Goal: Information Seeking & Learning: Find specific fact

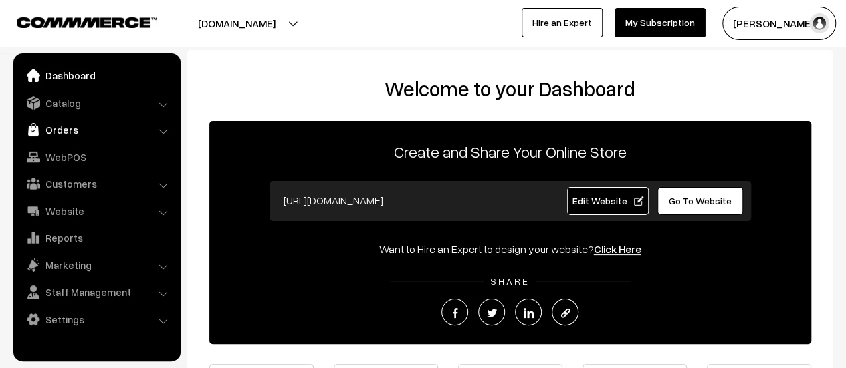
click at [70, 134] on link "Orders" at bounding box center [96, 130] width 159 height 24
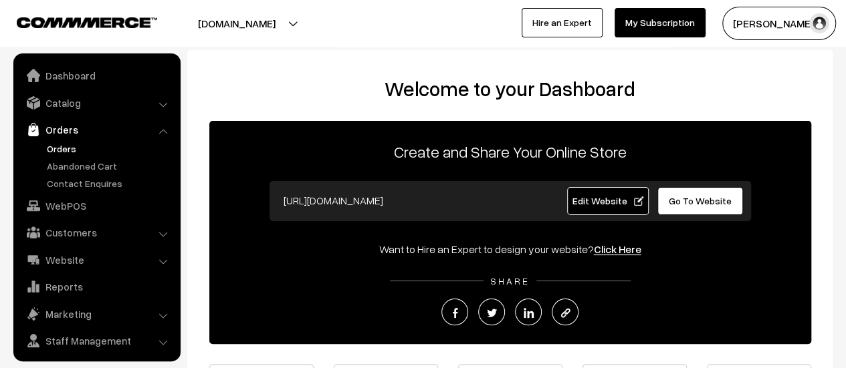
click at [65, 149] on link "Orders" at bounding box center [109, 149] width 132 height 14
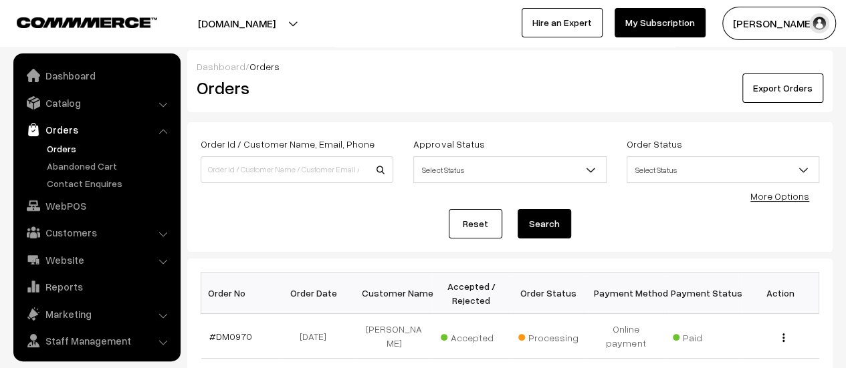
scroll to position [31, 0]
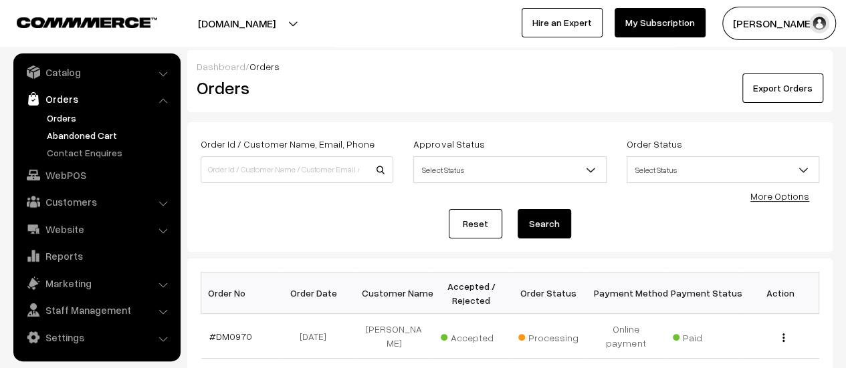
click at [72, 133] on link "Abandoned Cart" at bounding box center [109, 135] width 132 height 14
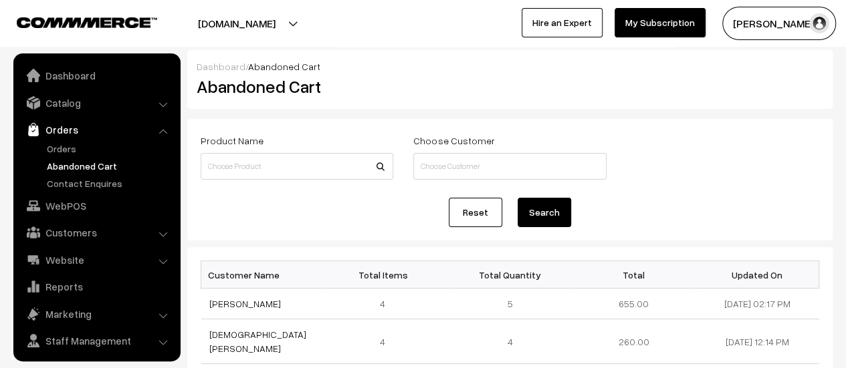
scroll to position [31, 0]
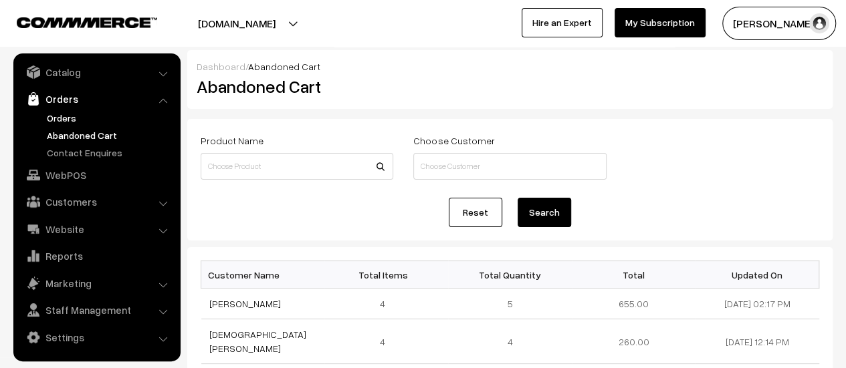
click at [64, 114] on link "Orders" at bounding box center [109, 118] width 132 height 14
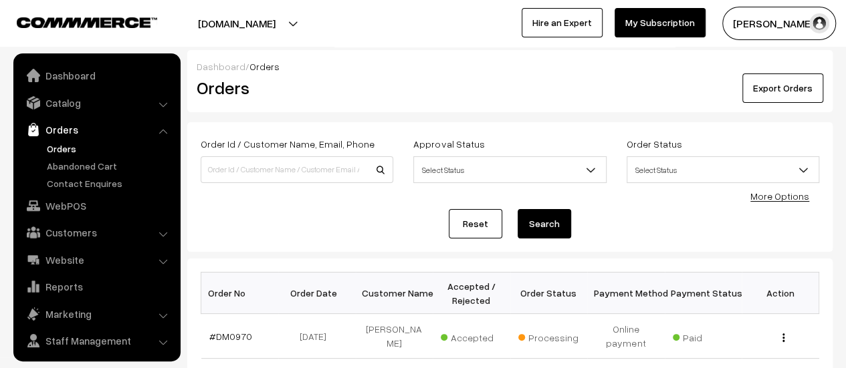
scroll to position [31, 0]
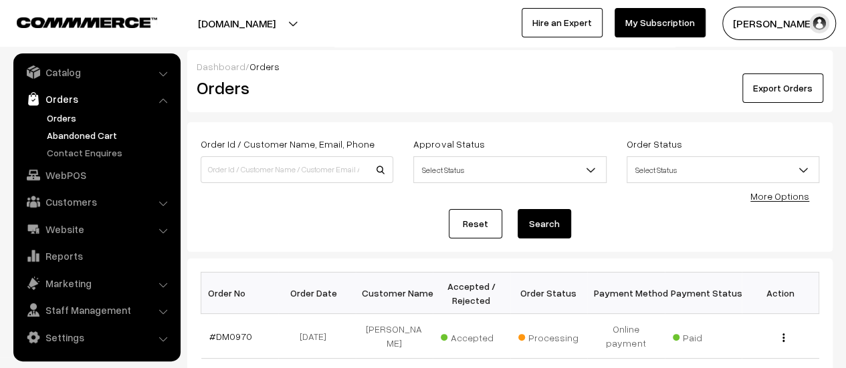
click at [64, 134] on link "Abandoned Cart" at bounding box center [109, 135] width 132 height 14
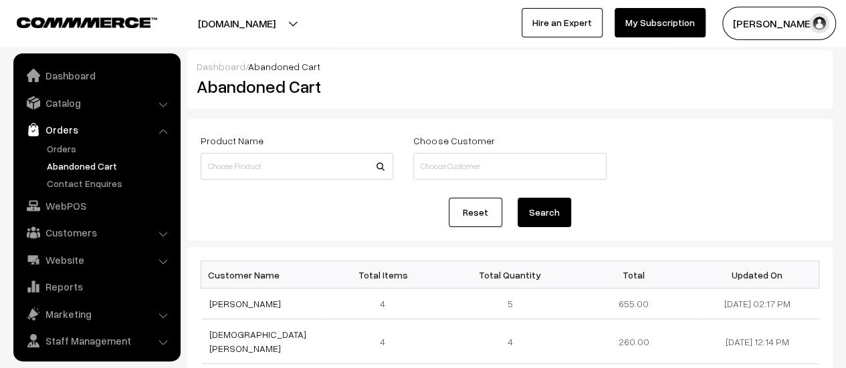
scroll to position [31, 0]
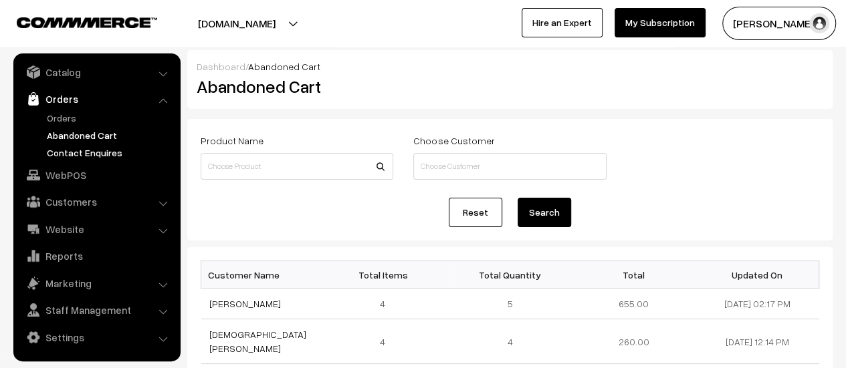
click at [80, 150] on link "Contact Enquires" at bounding box center [109, 153] width 132 height 14
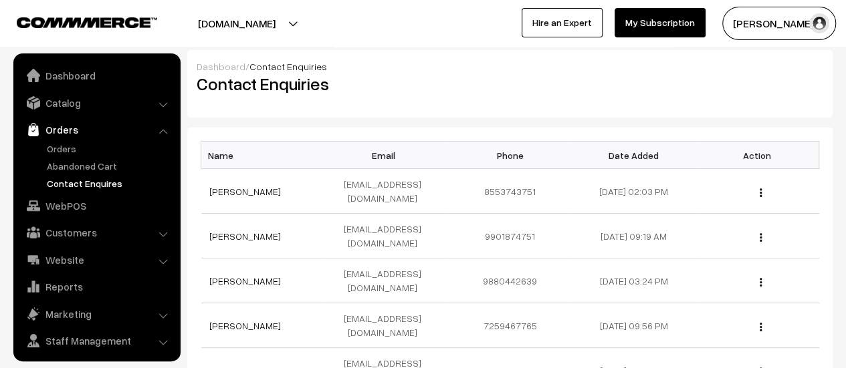
scroll to position [31, 0]
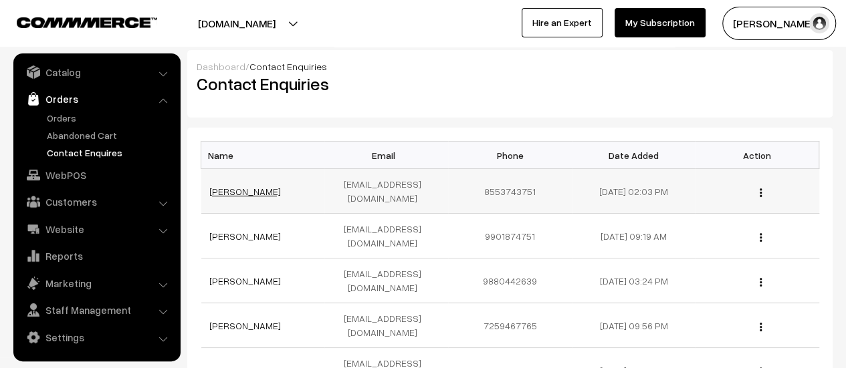
click at [242, 186] on link "Akash shetty" at bounding box center [245, 191] width 72 height 11
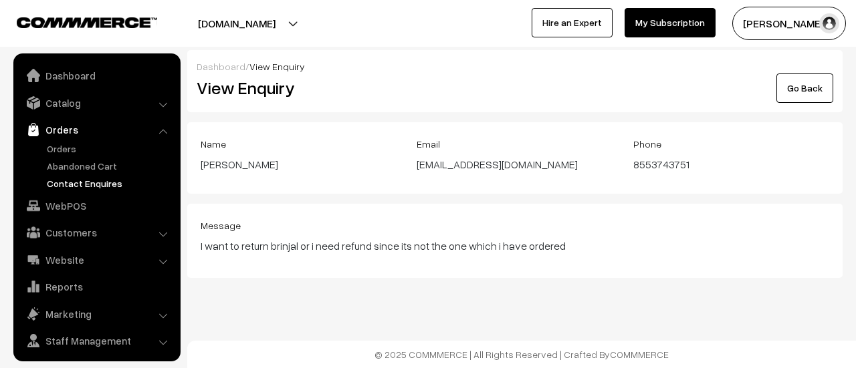
scroll to position [31, 0]
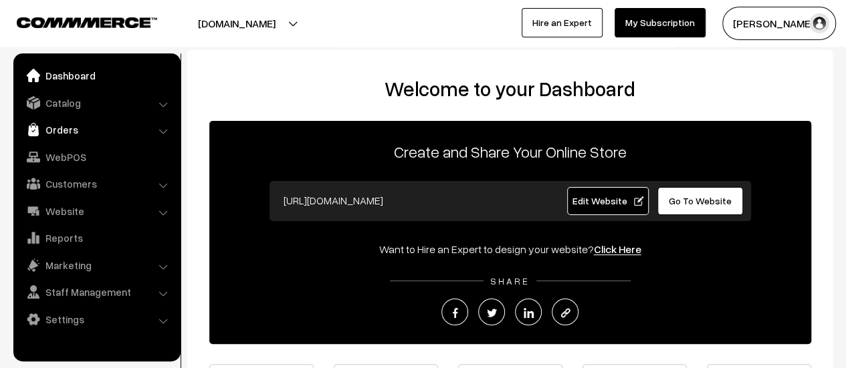
click at [56, 128] on link "Orders" at bounding box center [96, 130] width 159 height 24
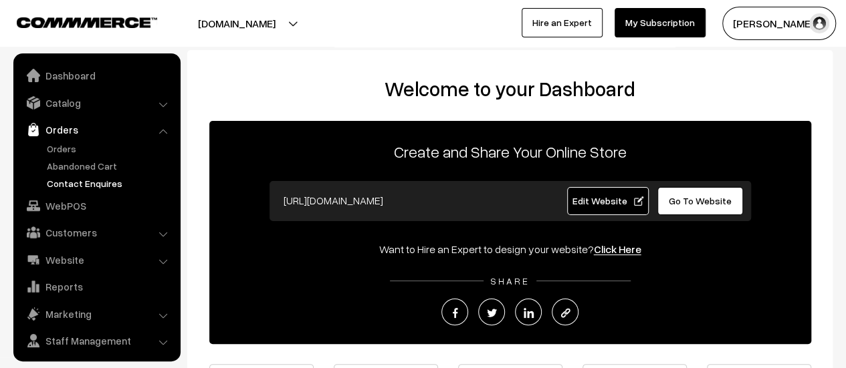
click at [66, 184] on link "Contact Enquires" at bounding box center [109, 183] width 132 height 14
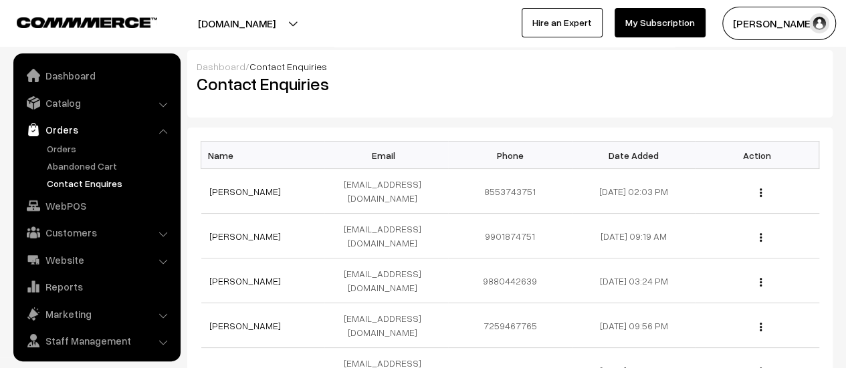
scroll to position [31, 0]
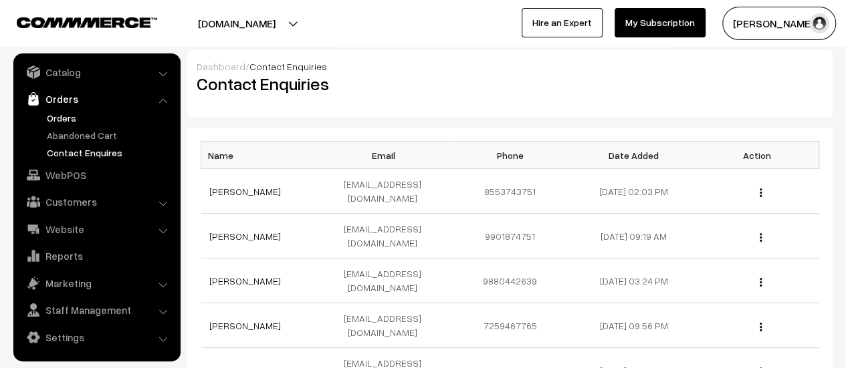
click at [53, 118] on link "Orders" at bounding box center [109, 118] width 132 height 14
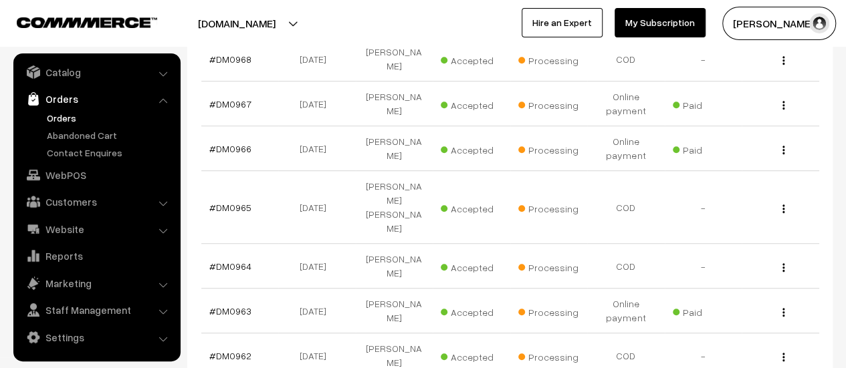
scroll to position [372, 0]
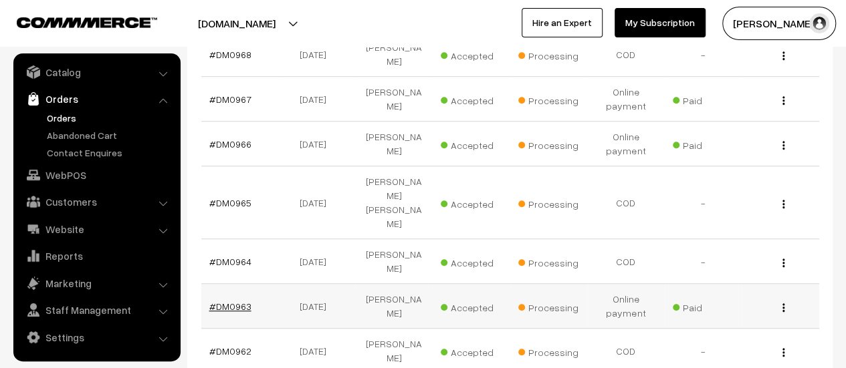
click at [227, 301] on link "#DM0963" at bounding box center [230, 306] width 42 height 11
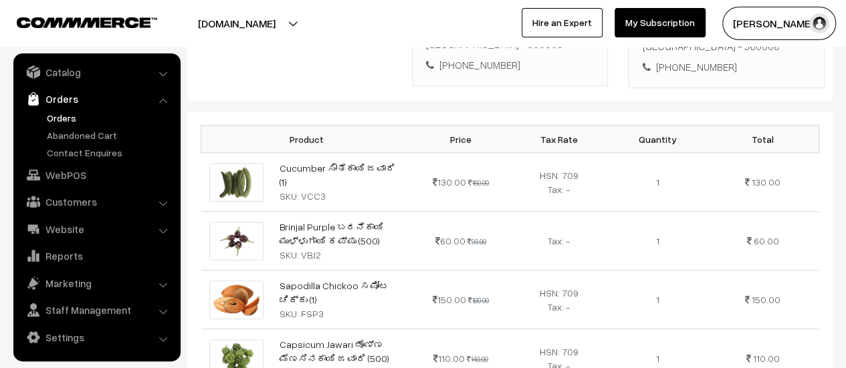
scroll to position [372, 0]
click at [83, 146] on link "Contact Enquires" at bounding box center [109, 153] width 132 height 14
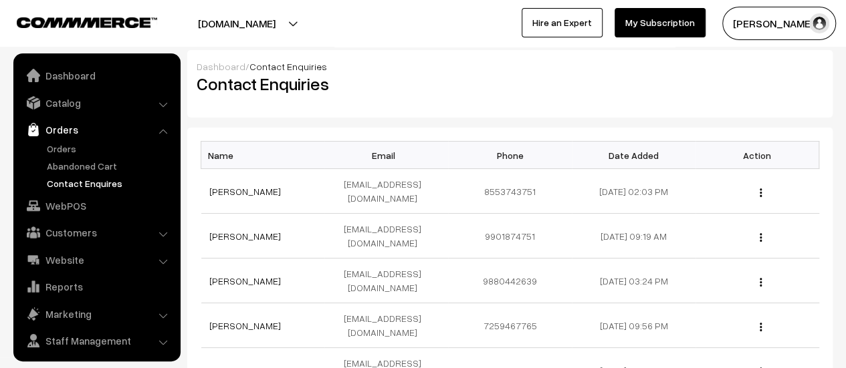
scroll to position [31, 0]
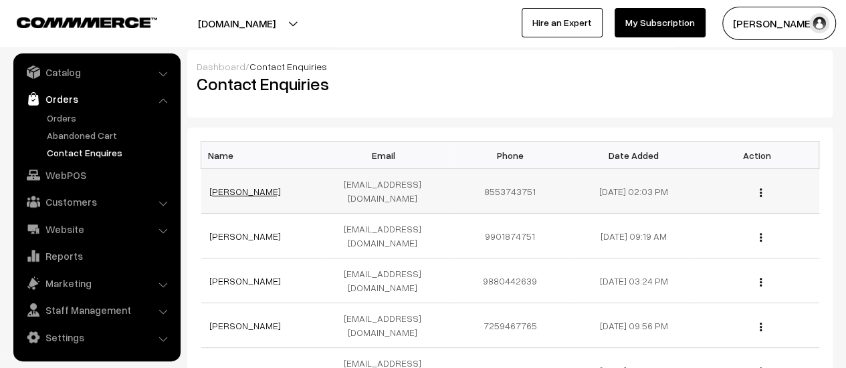
click at [254, 186] on link "[PERSON_NAME]" at bounding box center [245, 191] width 72 height 11
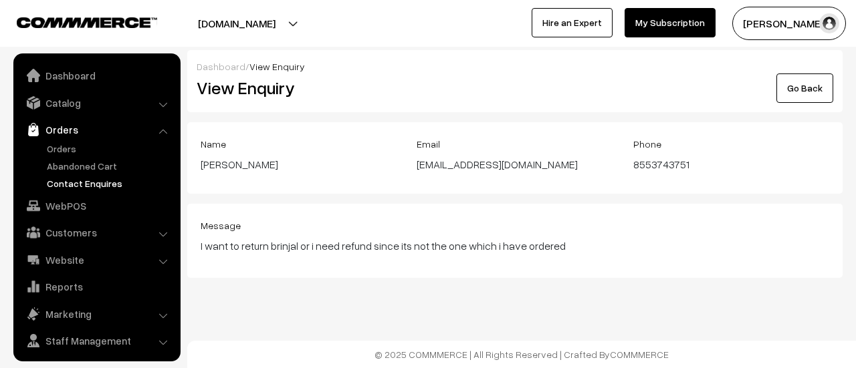
scroll to position [31, 0]
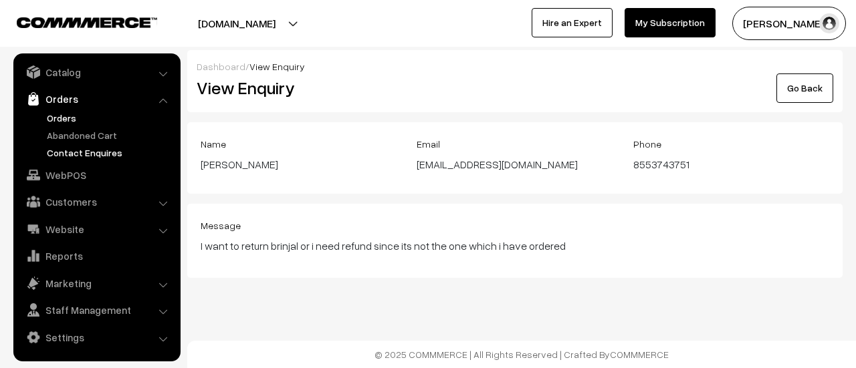
click at [66, 117] on link "Orders" at bounding box center [109, 118] width 132 height 14
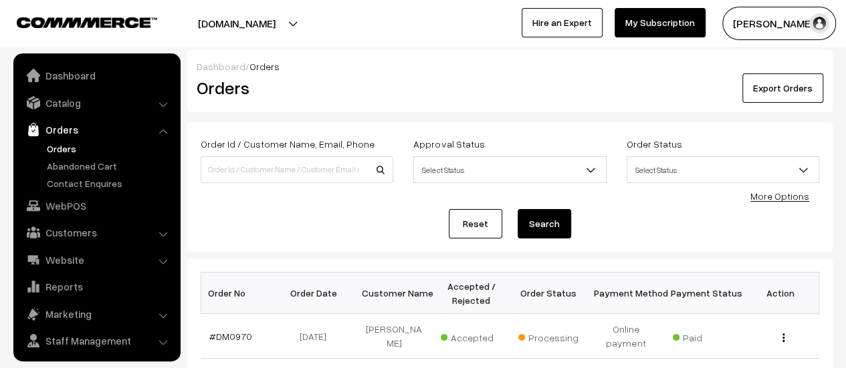
scroll to position [31, 0]
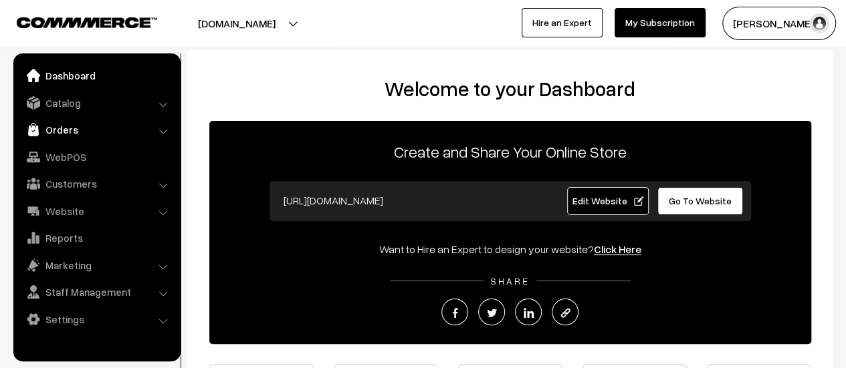
click at [45, 128] on link "Orders" at bounding box center [96, 130] width 159 height 24
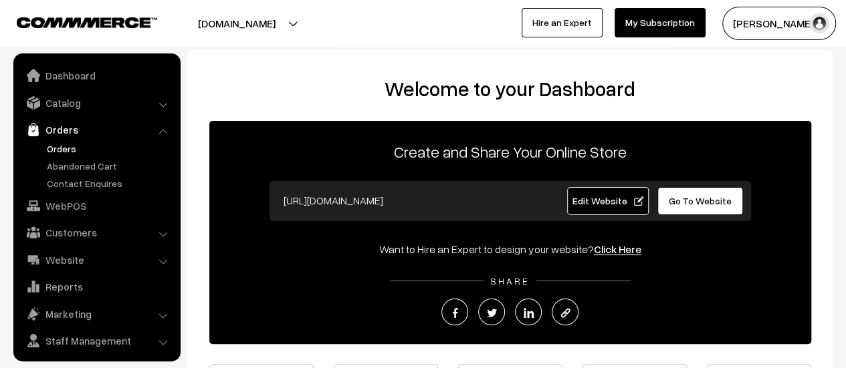
click at [55, 148] on link "Orders" at bounding box center [109, 149] width 132 height 14
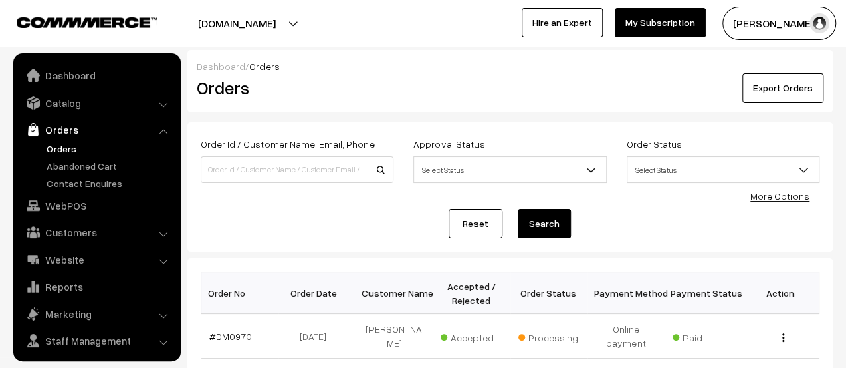
scroll to position [31, 0]
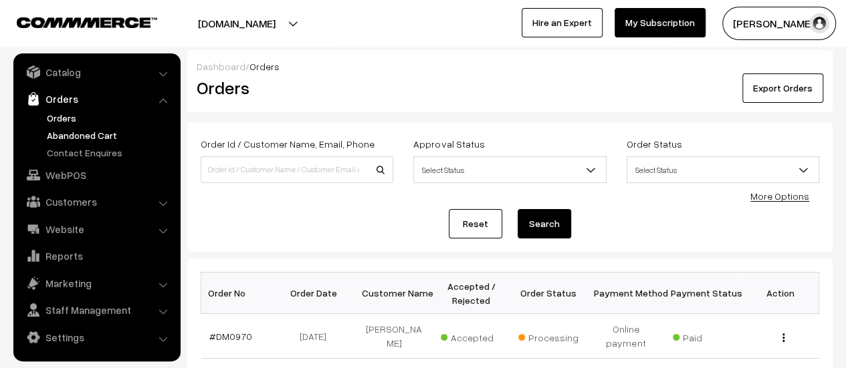
click at [54, 133] on link "Abandoned Cart" at bounding box center [109, 135] width 132 height 14
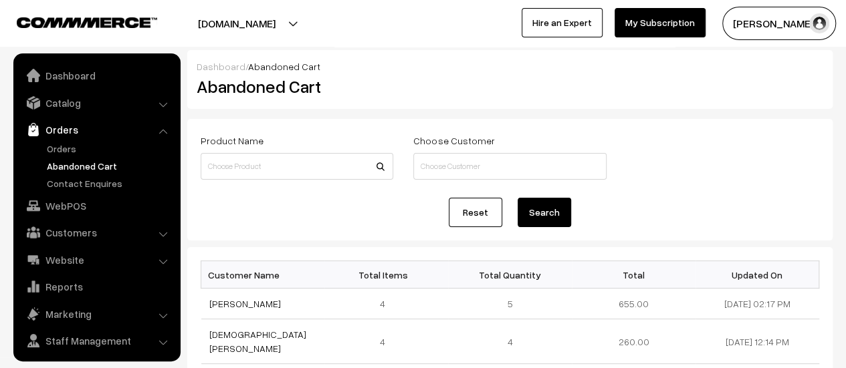
scroll to position [31, 0]
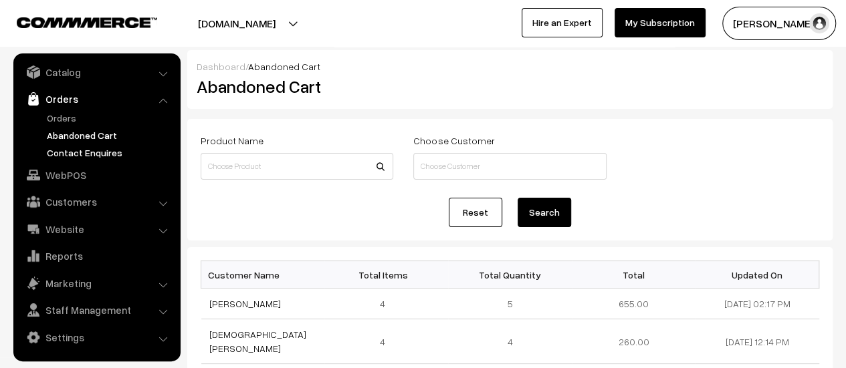
click at [70, 149] on link "Contact Enquires" at bounding box center [109, 153] width 132 height 14
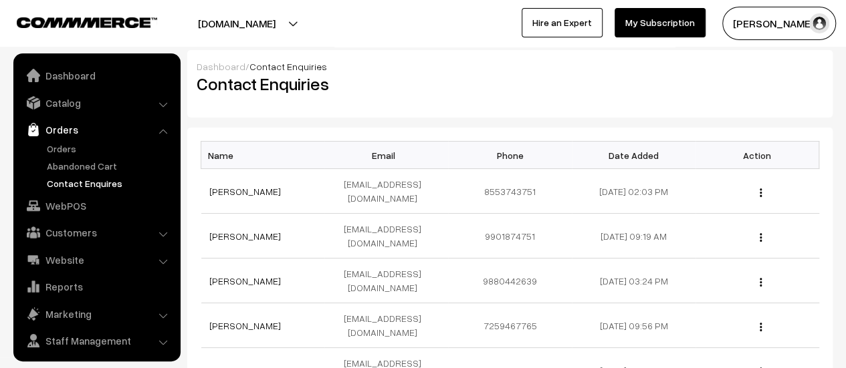
scroll to position [31, 0]
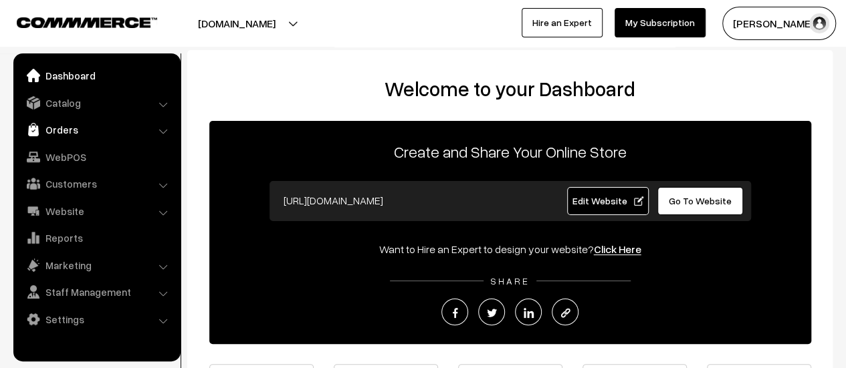
click at [60, 130] on link "Orders" at bounding box center [96, 130] width 159 height 24
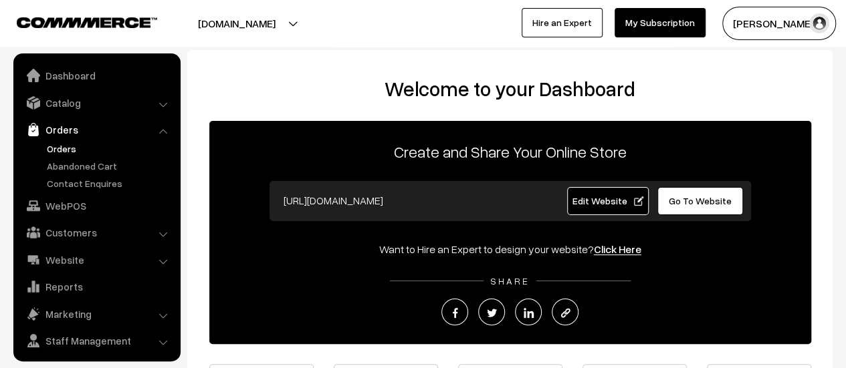
click at [62, 144] on link "Orders" at bounding box center [109, 149] width 132 height 14
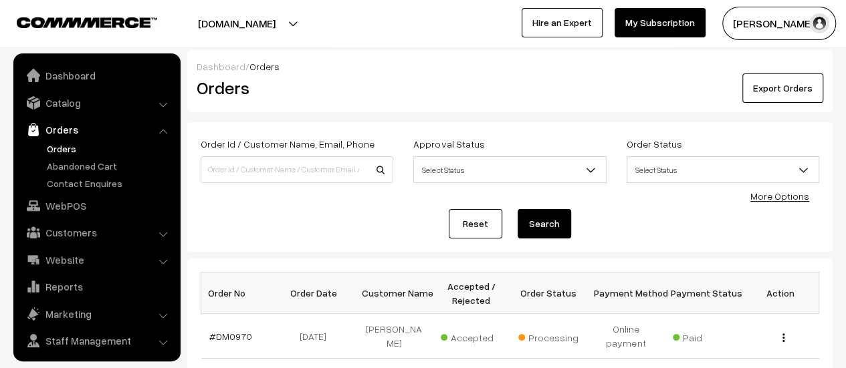
scroll to position [31, 0]
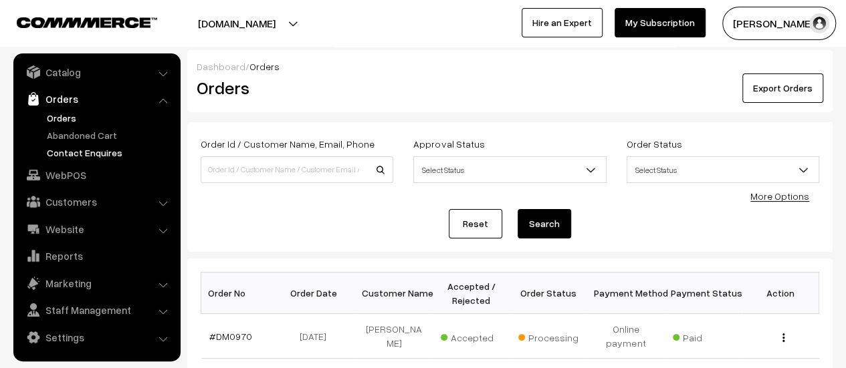
click at [70, 150] on link "Contact Enquires" at bounding box center [109, 153] width 132 height 14
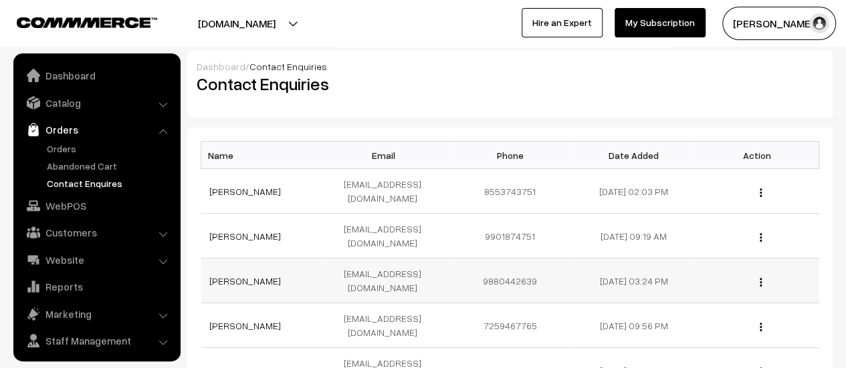
scroll to position [31, 0]
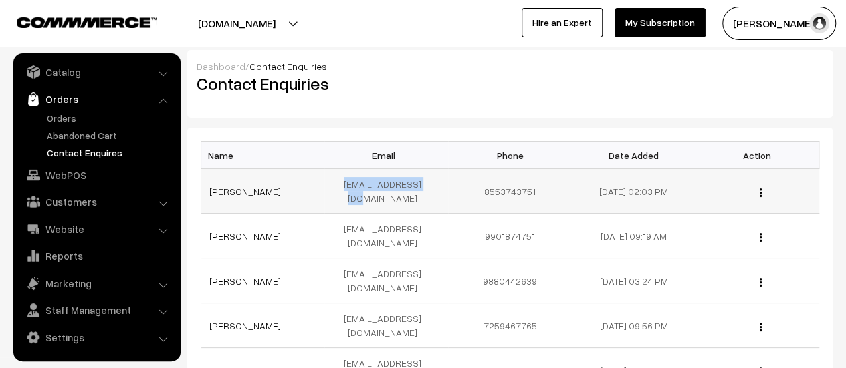
drag, startPoint x: 430, startPoint y: 186, endPoint x: 340, endPoint y: 185, distance: 90.2
click at [340, 185] on td "akash029@gmail.com" at bounding box center [386, 191] width 124 height 45
copy td "akash029@gmail.com"
click at [64, 130] on link "Abandoned Cart" at bounding box center [109, 135] width 132 height 14
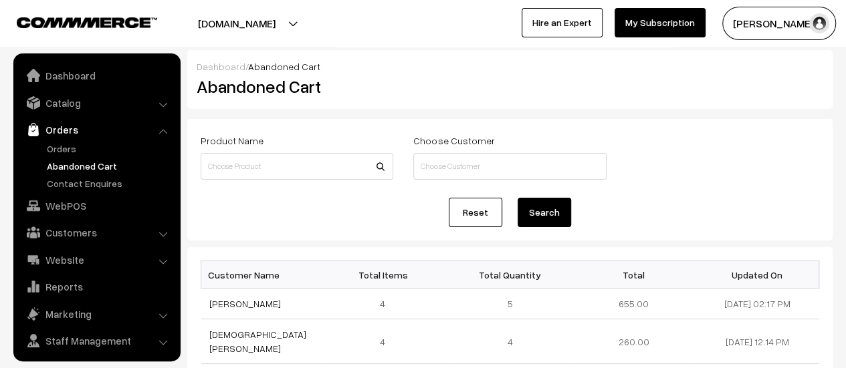
scroll to position [31, 0]
